Goal: Find specific page/section: Find specific page/section

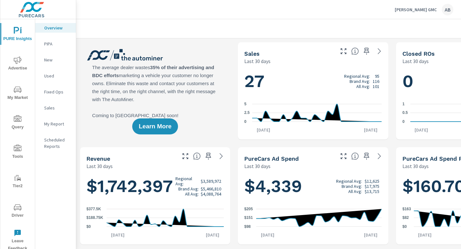
scroll to position [0, 0]
click at [20, 215] on span "Driver" at bounding box center [17, 212] width 31 height 16
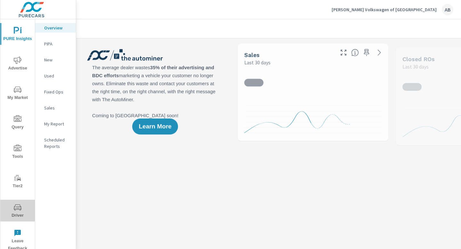
click at [16, 212] on span "Driver" at bounding box center [17, 212] width 31 height 16
